Goal: Task Accomplishment & Management: Manage account settings

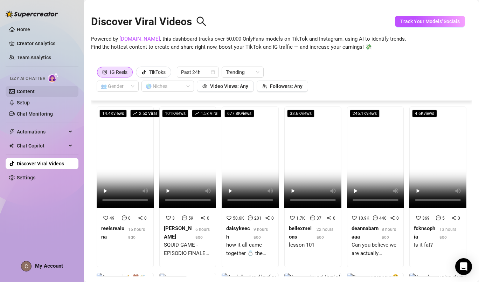
click at [30, 91] on link "Content" at bounding box center [26, 92] width 18 height 6
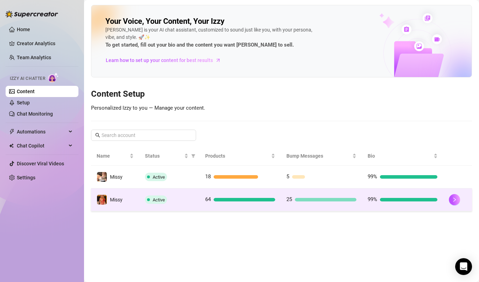
click at [133, 204] on td "Missy" at bounding box center [115, 199] width 48 height 23
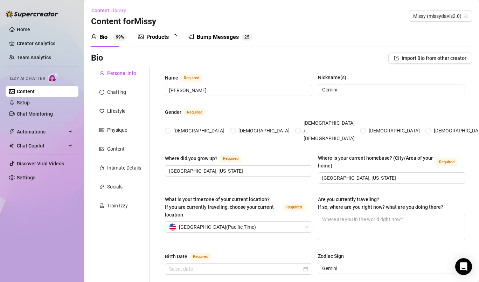
radio input "true"
type input "[DATE]"
click at [151, 42] on div "Products 6 4" at bounding box center [160, 37] width 44 height 20
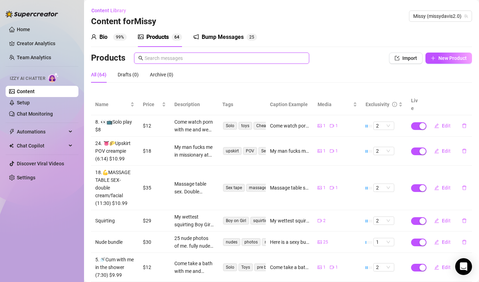
click at [267, 61] on input "text" at bounding box center [225, 58] width 160 height 8
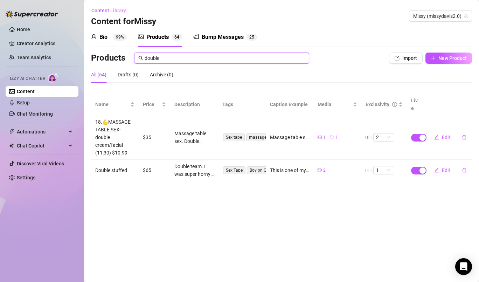
type input "double"
